Goal: Information Seeking & Learning: Learn about a topic

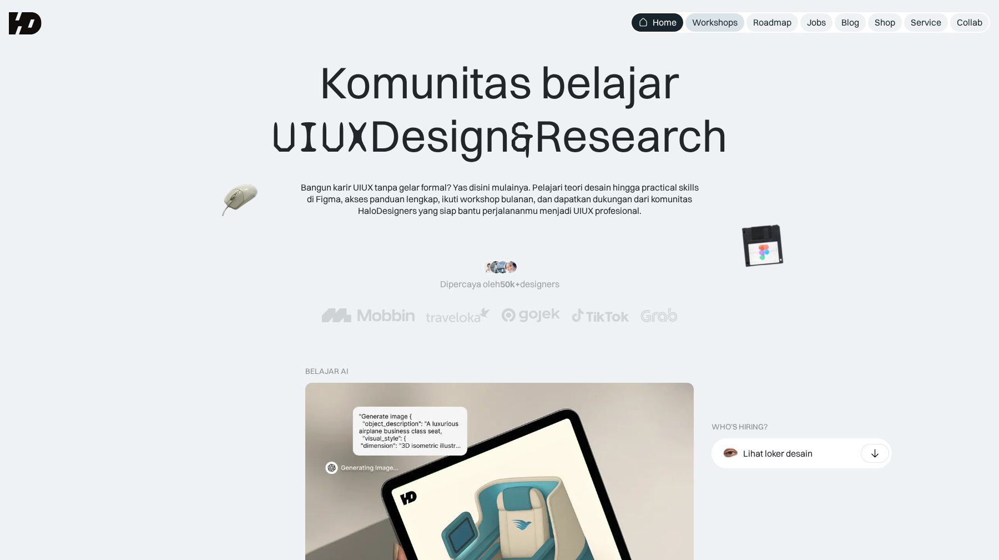
click at [707, 25] on div "Workshops" at bounding box center [715, 23] width 46 height 12
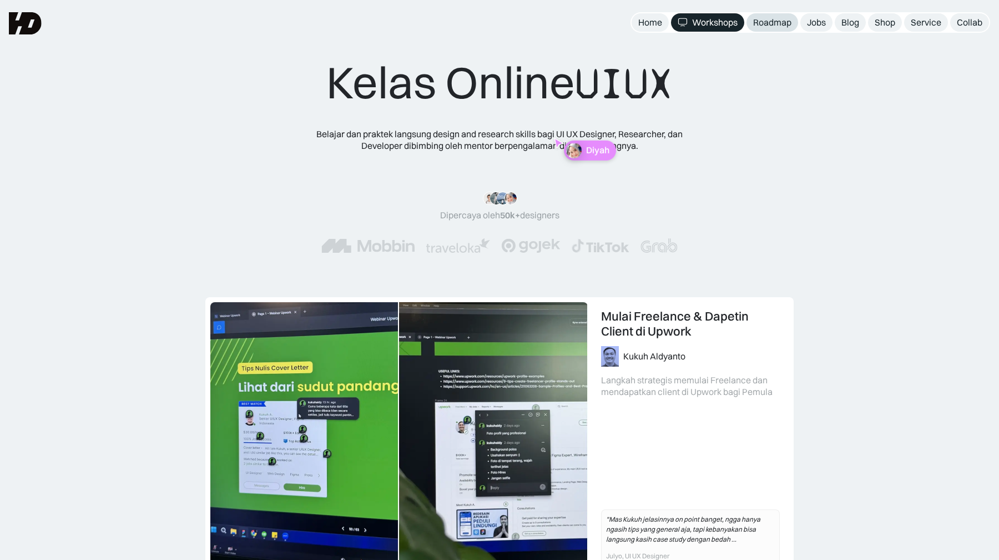
click at [770, 18] on div "Roadmap" at bounding box center [772, 23] width 38 height 12
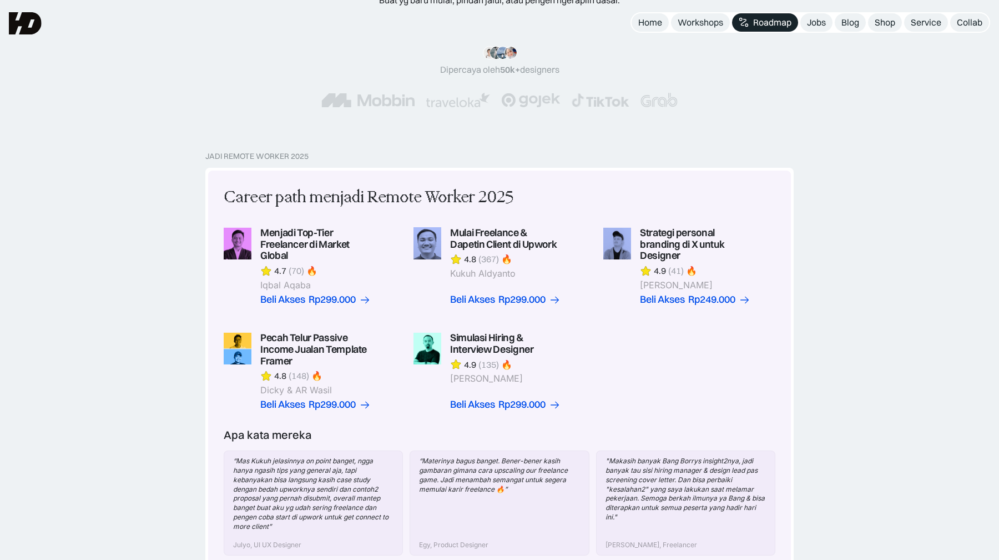
scroll to position [134, 0]
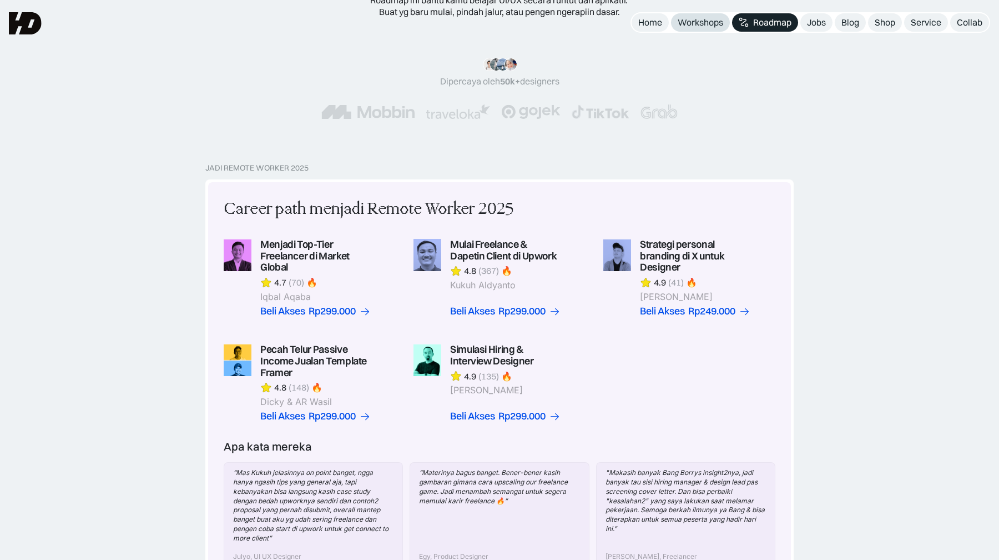
click at [700, 15] on link "Workshops" at bounding box center [700, 22] width 59 height 18
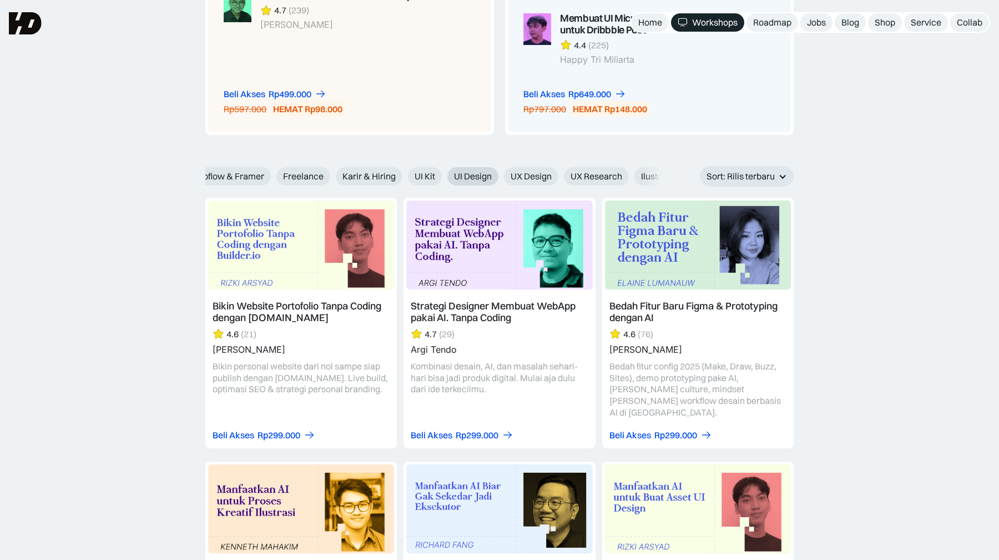
scroll to position [0, 428]
click at [577, 177] on span "Micro Interaction" at bounding box center [559, 176] width 68 height 12
click at [514, 176] on input "Micro Interaction" at bounding box center [510, 172] width 7 height 7
radio input "true"
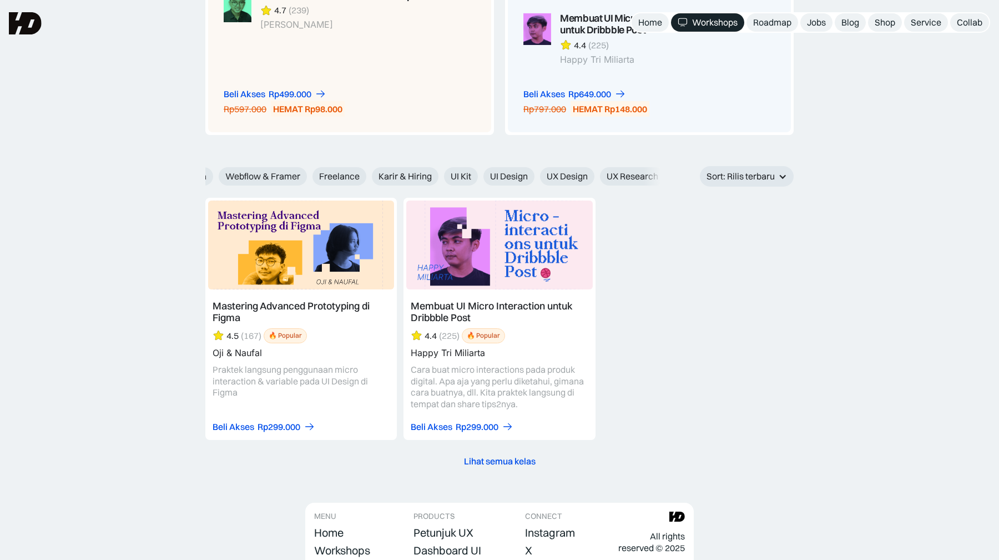
scroll to position [0, 0]
click at [221, 174] on span "Semua" at bounding box center [226, 176] width 28 height 12
click at [202, 174] on input "Semua" at bounding box center [197, 172] width 7 height 7
radio input "true"
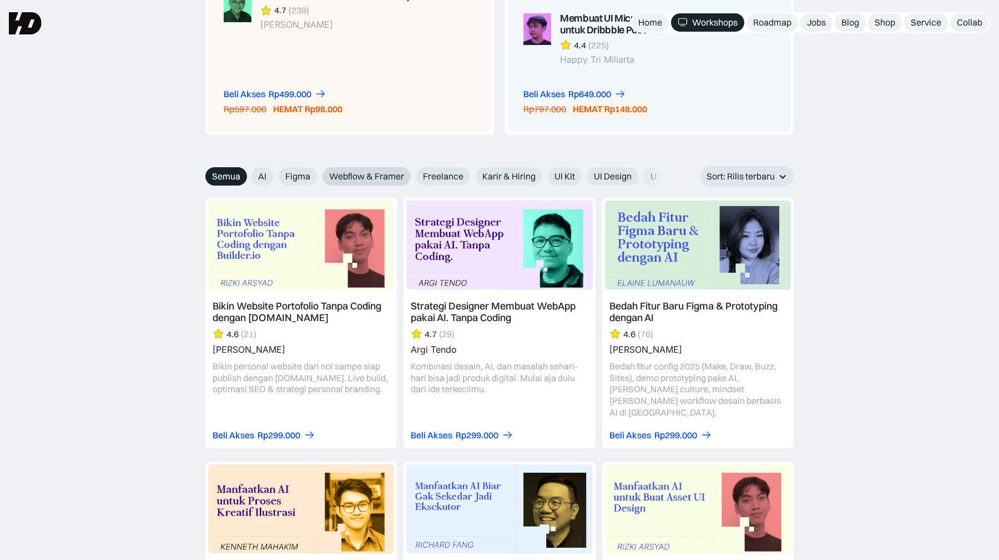
click at [366, 182] on label "Webflow & Framer" at bounding box center [367, 176] width 88 height 18
click at [319, 176] on input "Webflow & Framer" at bounding box center [314, 172] width 7 height 7
radio input "true"
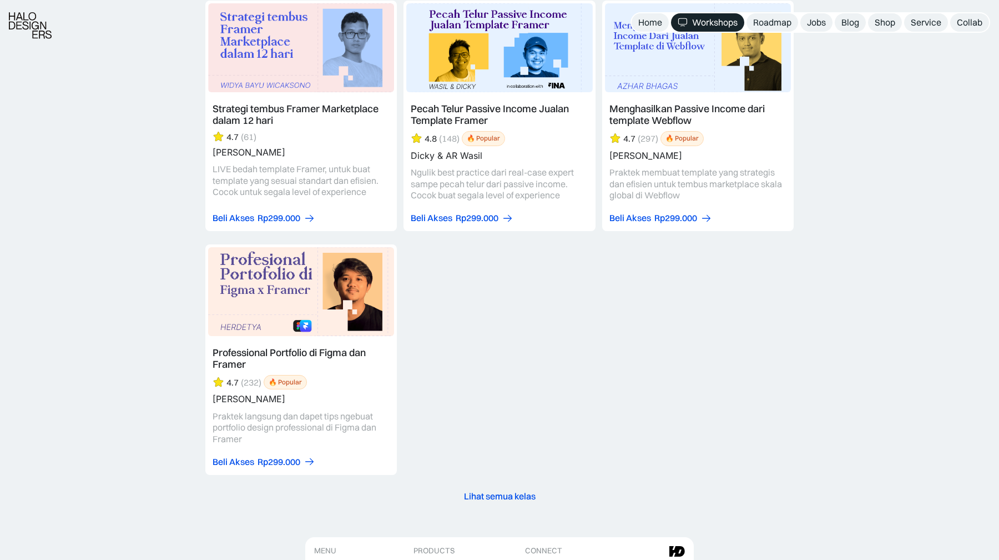
scroll to position [1334, 0]
